Goal: Entertainment & Leisure: Consume media (video, audio)

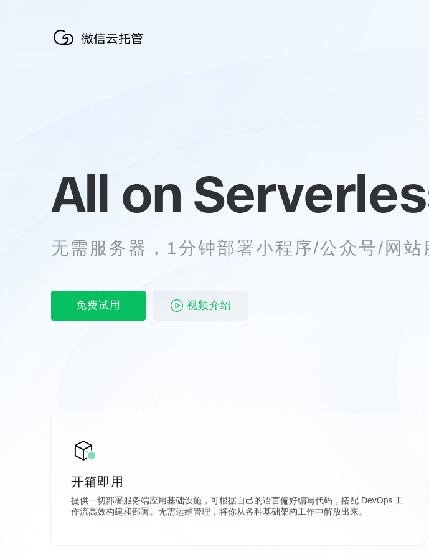
drag, startPoint x: 0, startPoint y: 0, endPoint x: 174, endPoint y: 207, distance: 270.2
click at [174, 207] on span "All on" at bounding box center [116, 193] width 130 height 62
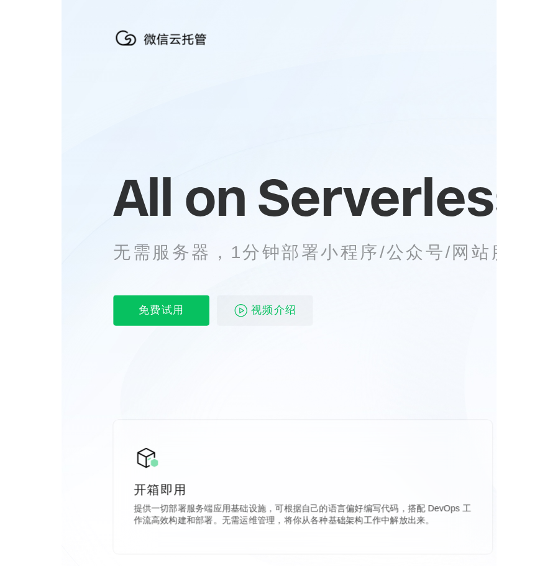
scroll to position [187, 0]
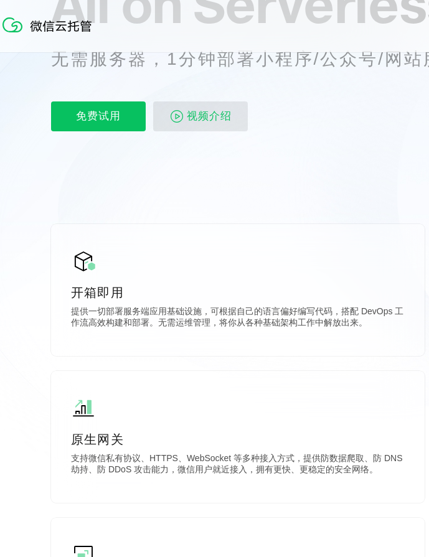
click at [193, 117] on span "视频介绍" at bounding box center [209, 116] width 45 height 30
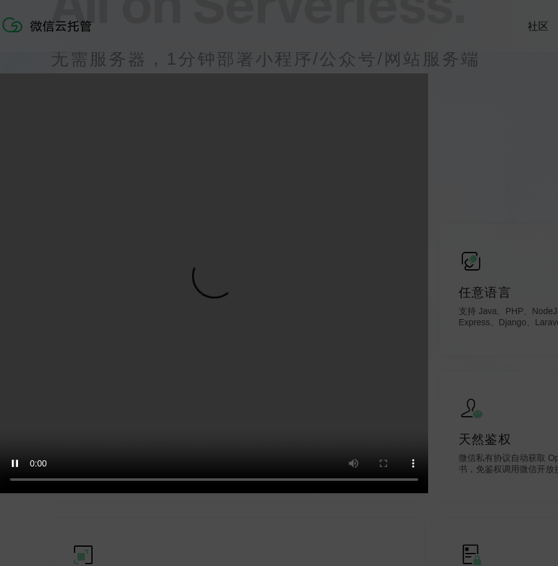
click at [428, 319] on video "抱歉，您的浏览器暂不支持播放此视频" at bounding box center [373, 283] width 746 height 420
drag, startPoint x: 264, startPoint y: 35, endPoint x: 253, endPoint y: 37, distance: 11.9
click at [264, 35] on div "抱歉，您的浏览器暂不支持播放此视频" at bounding box center [279, 283] width 558 height 566
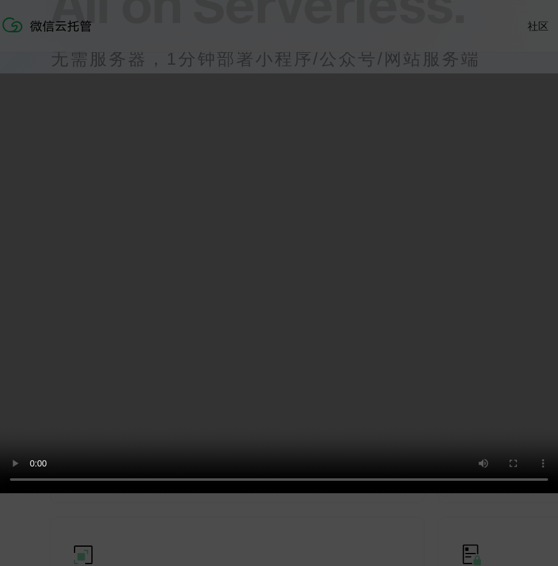
click at [388, 70] on div "抱歉，您的浏览器暂不支持播放此视频" at bounding box center [279, 283] width 558 height 566
click at [397, 79] on video "抱歉，您的浏览器暂不支持播放此视频" at bounding box center [373, 283] width 746 height 420
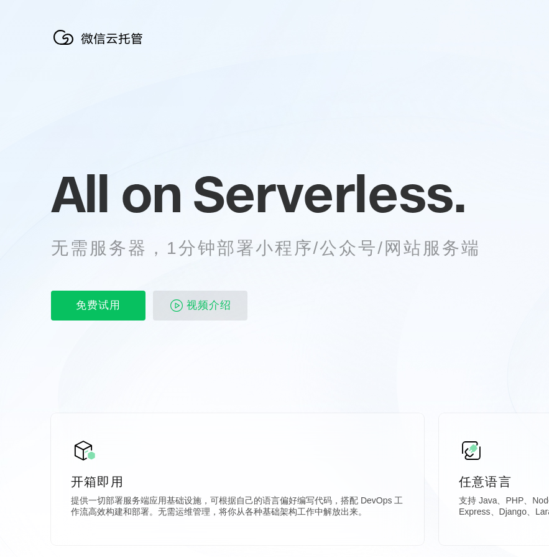
click at [200, 304] on span "视频介绍" at bounding box center [209, 305] width 45 height 30
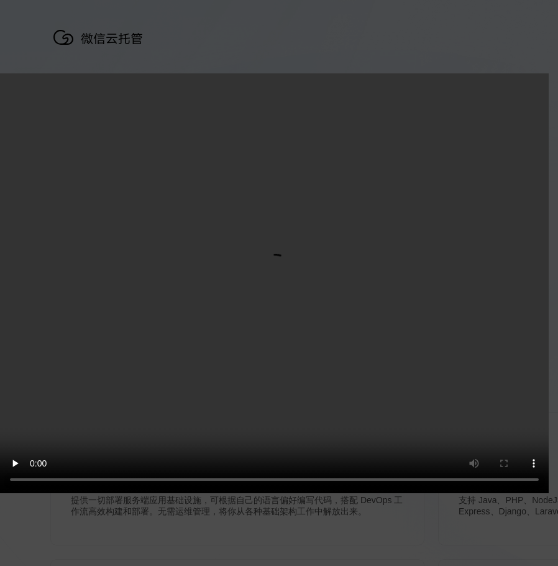
click at [42, 412] on video "抱歉，您的浏览器暂不支持播放此视频" at bounding box center [373, 283] width 746 height 420
click at [319, 547] on div "抱歉，您的浏览器暂不支持播放此视频" at bounding box center [279, 283] width 558 height 566
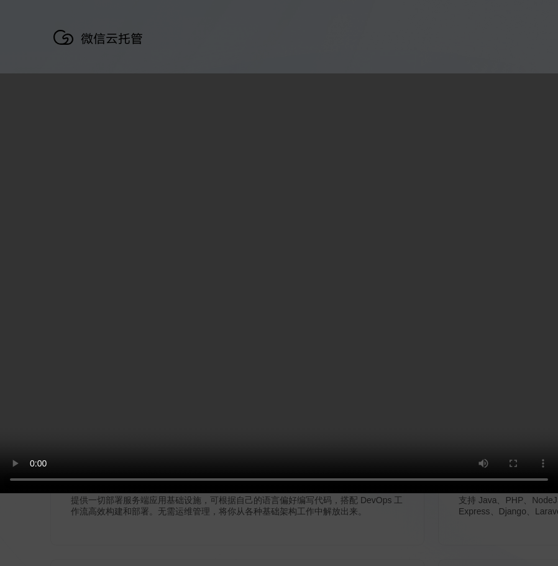
click at [499, 38] on div "抱歉，您的浏览器暂不支持播放此视频" at bounding box center [279, 283] width 558 height 566
click at [190, 57] on div "抱歉，您的浏览器暂不支持播放此视频" at bounding box center [279, 283] width 558 height 566
